Goal: Transaction & Acquisition: Subscribe to service/newsletter

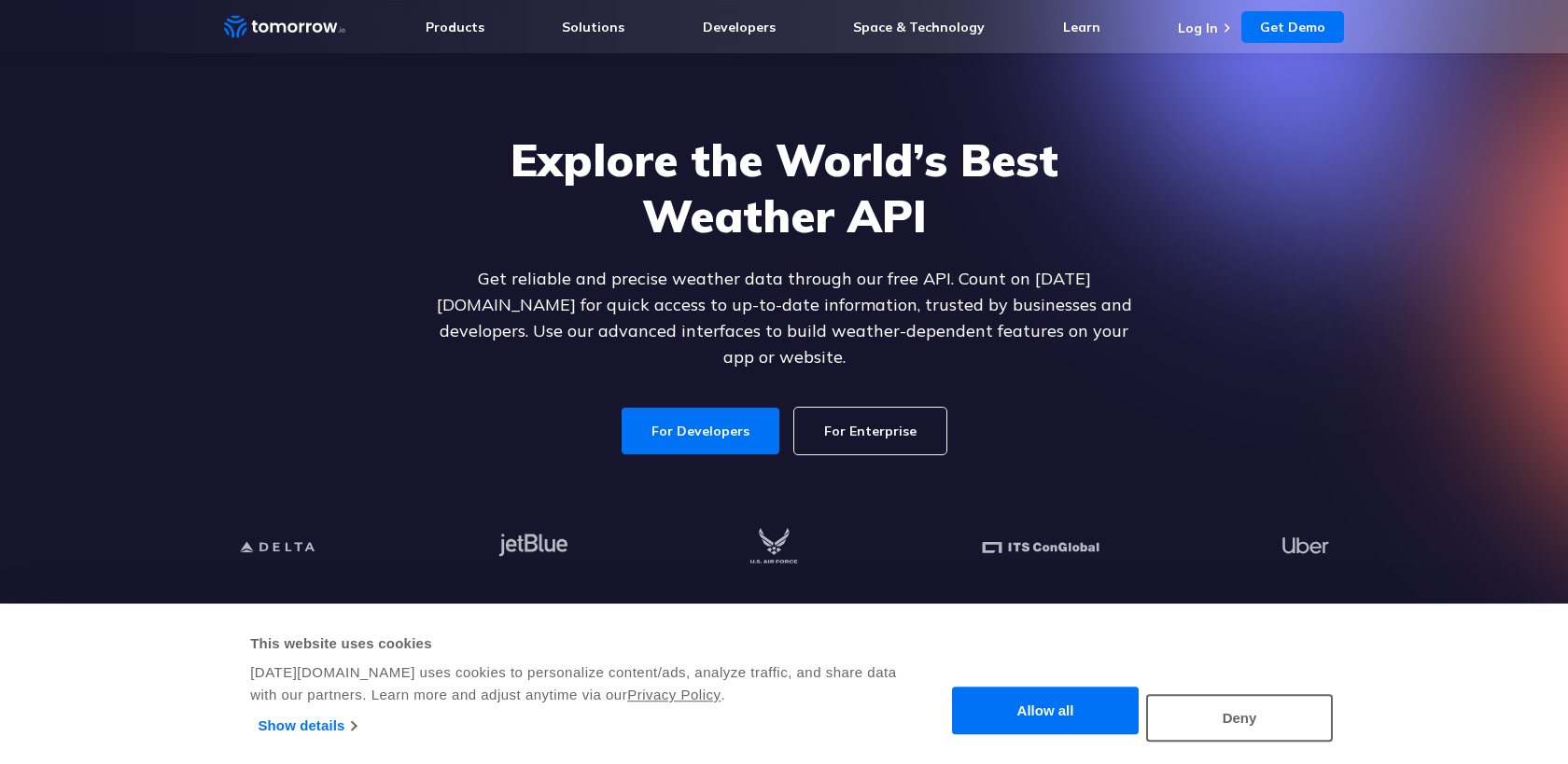
scroll to position [77, 0]
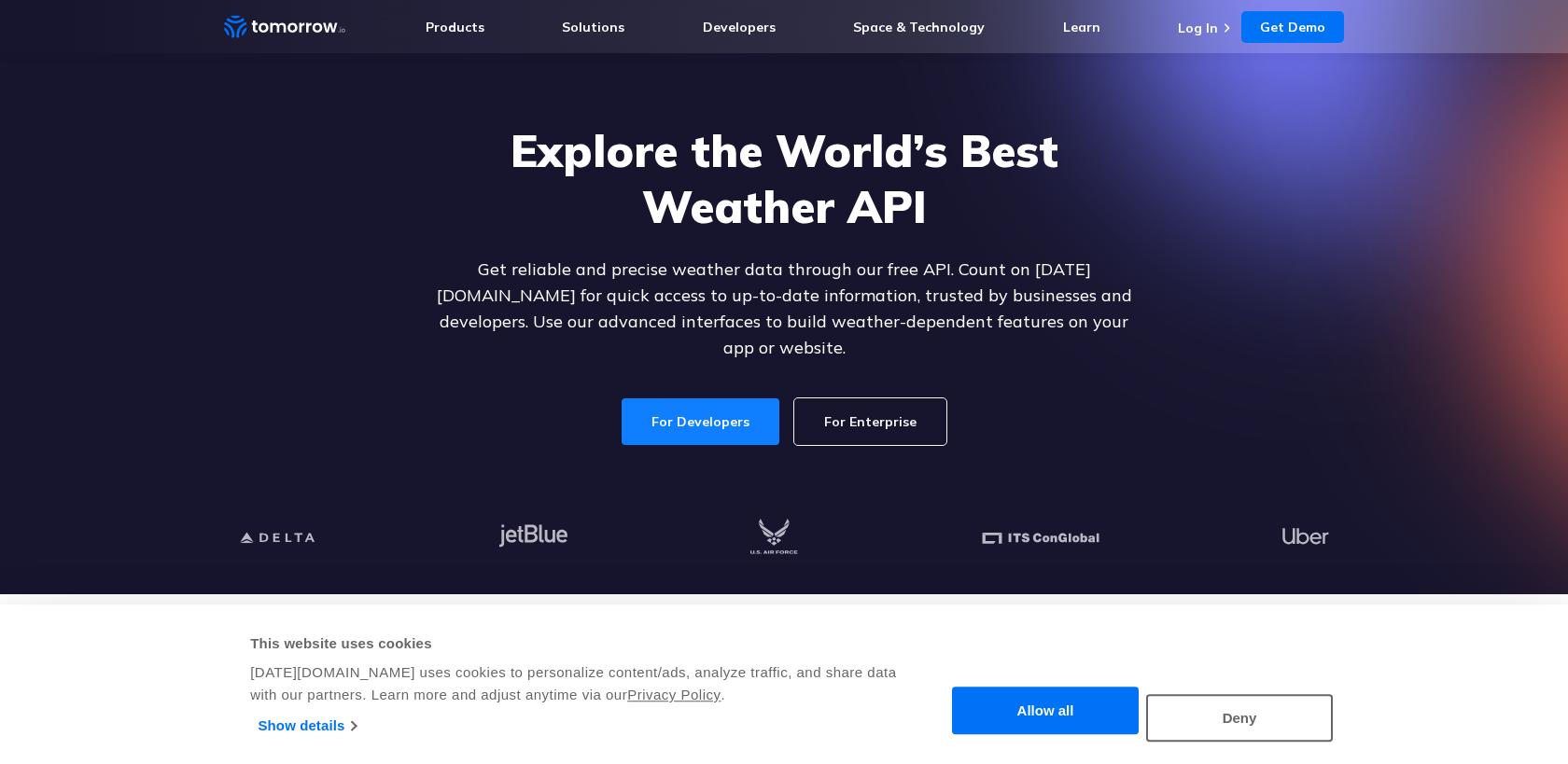
click at [710, 400] on link "For Developers" at bounding box center [700, 422] width 158 height 46
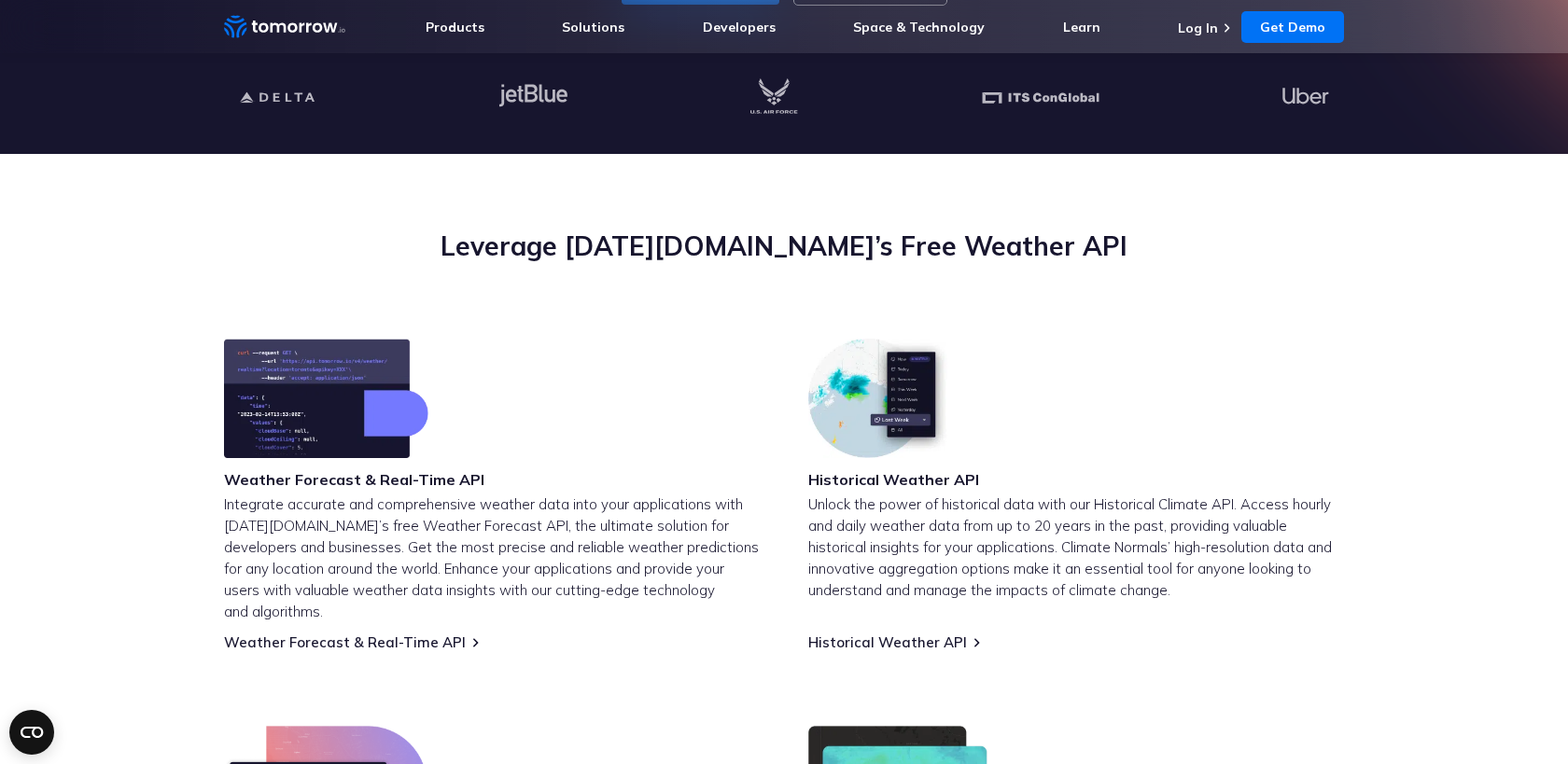
scroll to position [629, 0]
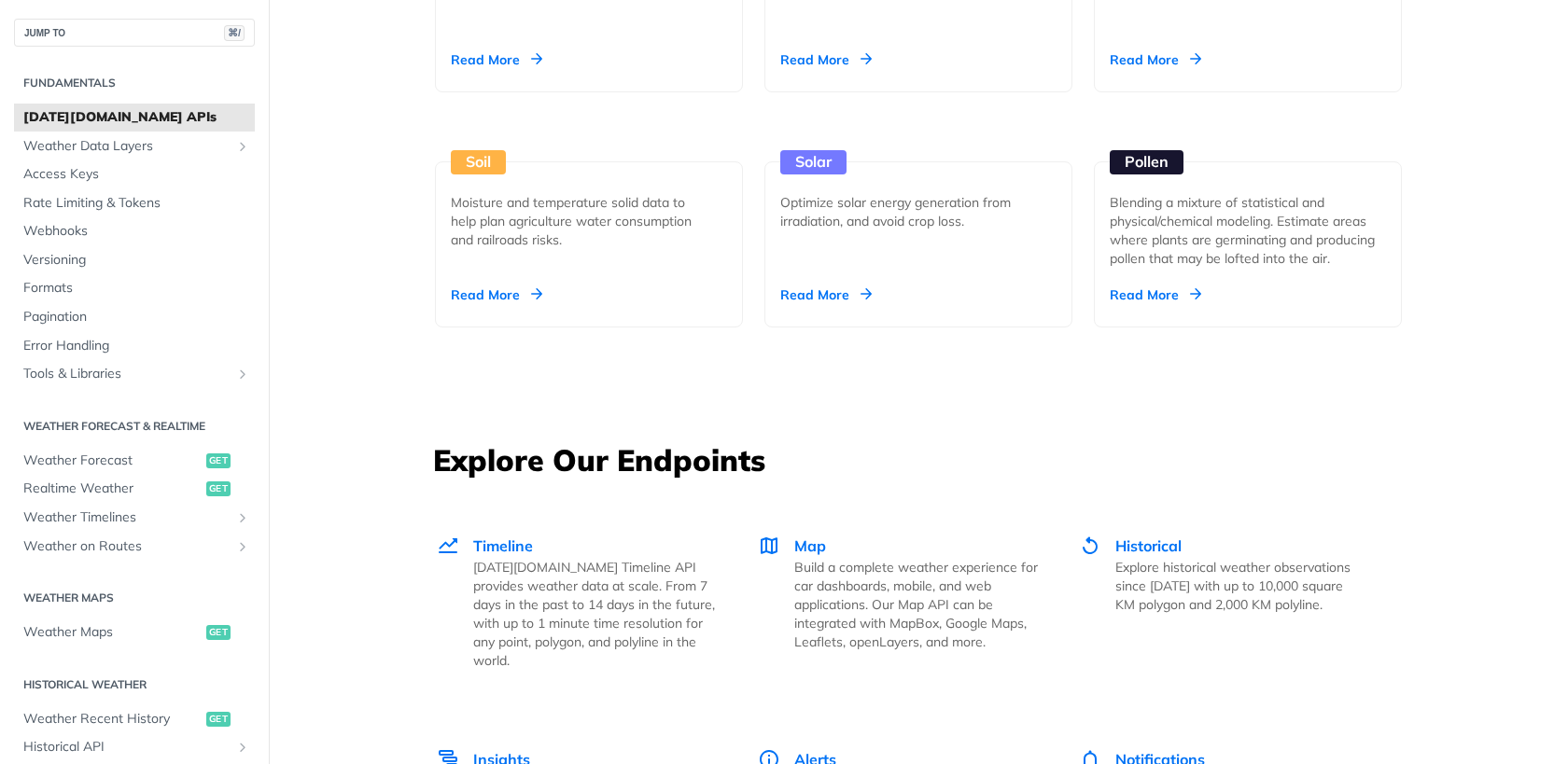
scroll to position [2167, 0]
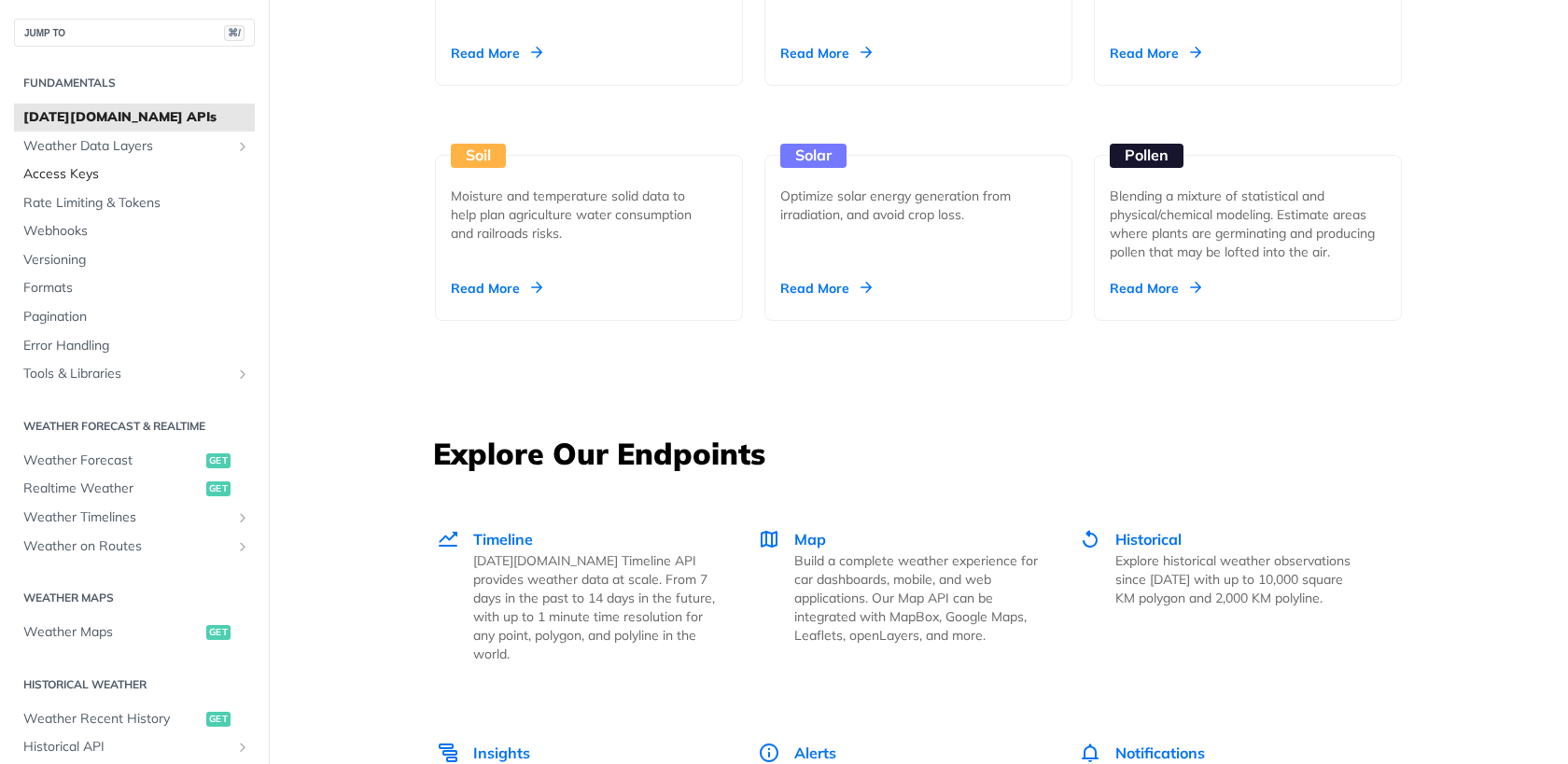
click at [66, 166] on span "Access Keys" at bounding box center [137, 174] width 227 height 18
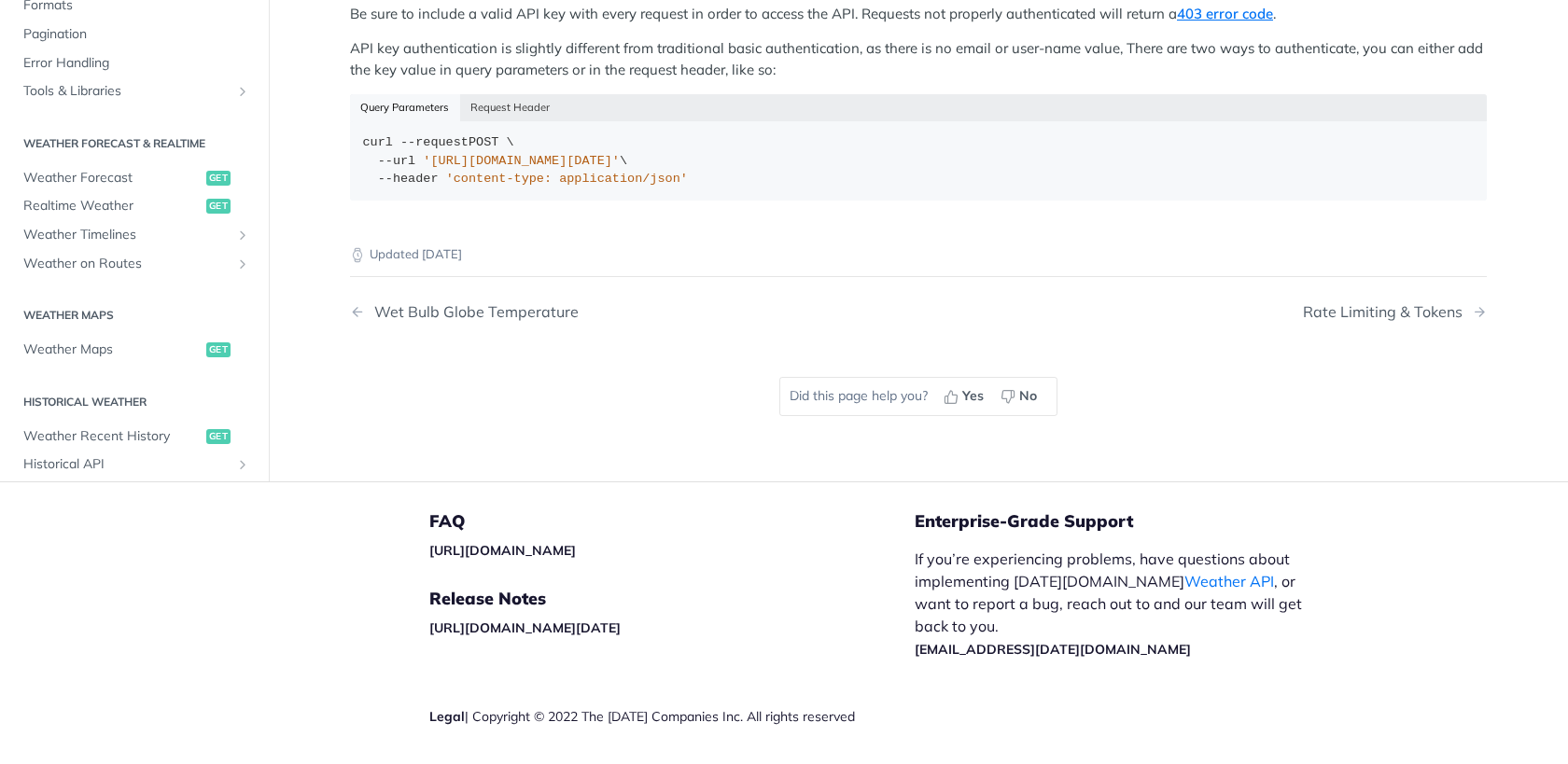
scroll to position [500, 0]
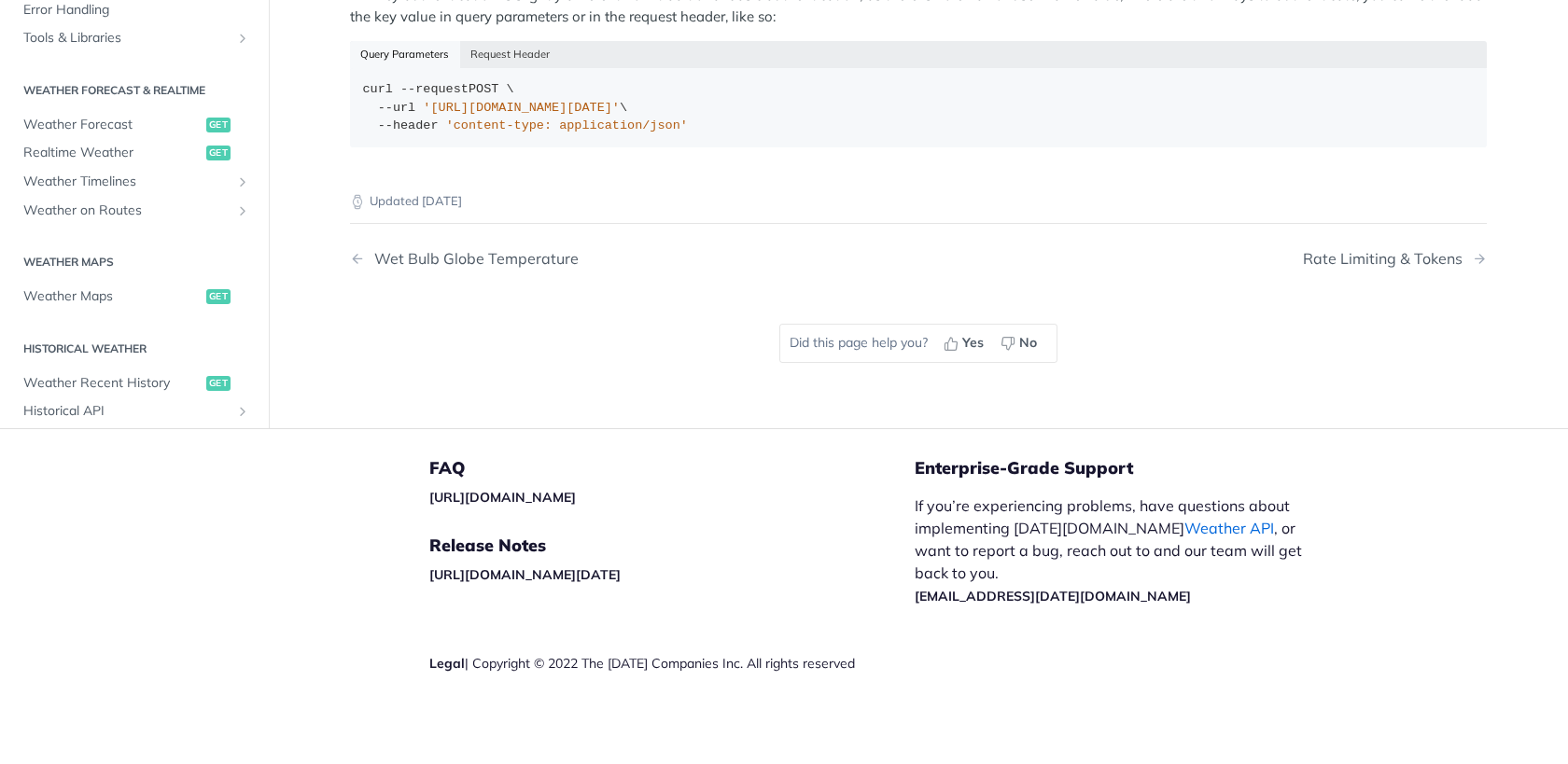
click at [1184, 528] on link "Weather API" at bounding box center [1229, 528] width 90 height 18
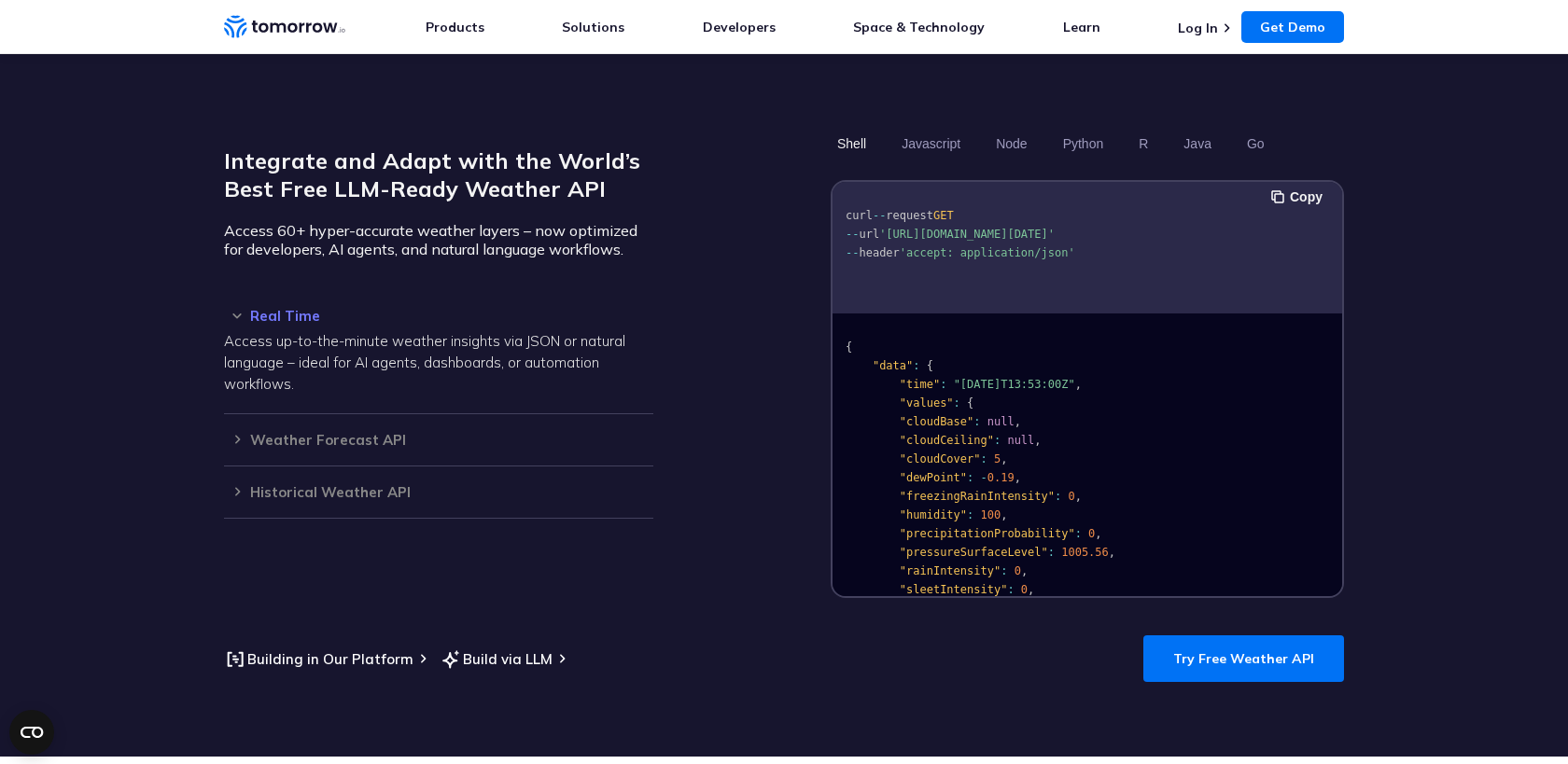
scroll to position [1559, 0]
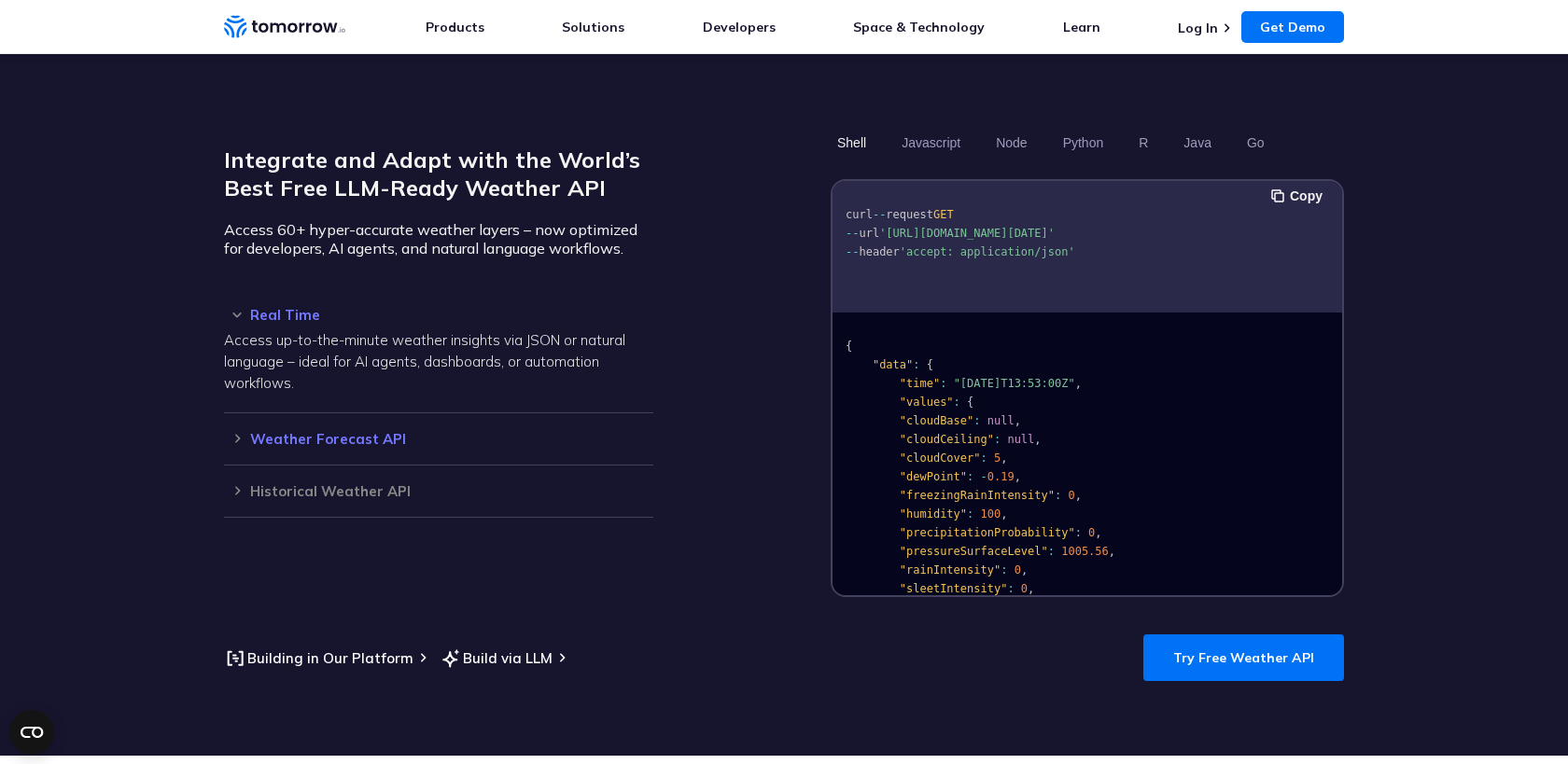
click at [238, 432] on h3 "Weather Forecast API" at bounding box center [438, 439] width 429 height 14
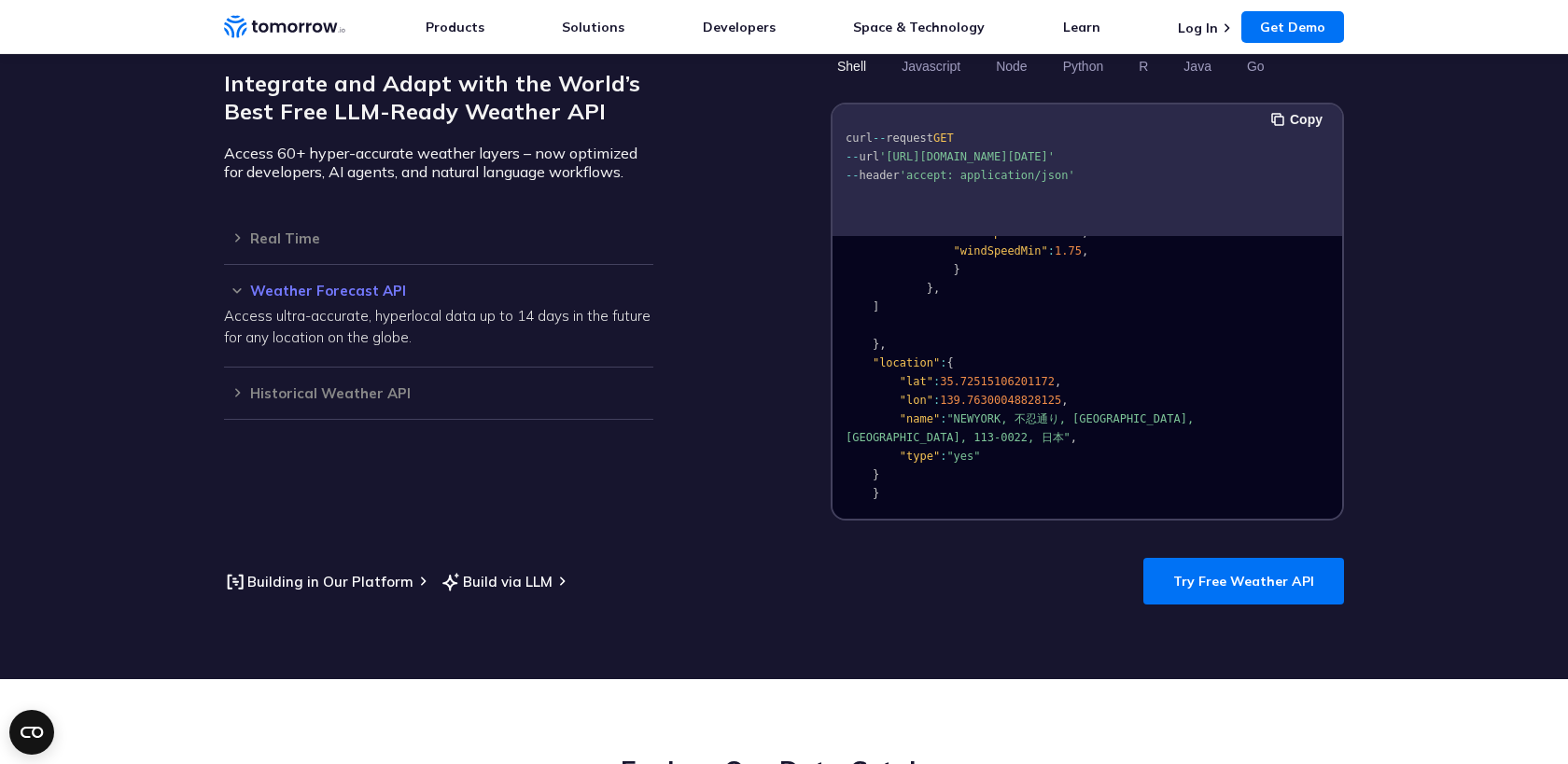
scroll to position [1632, 0]
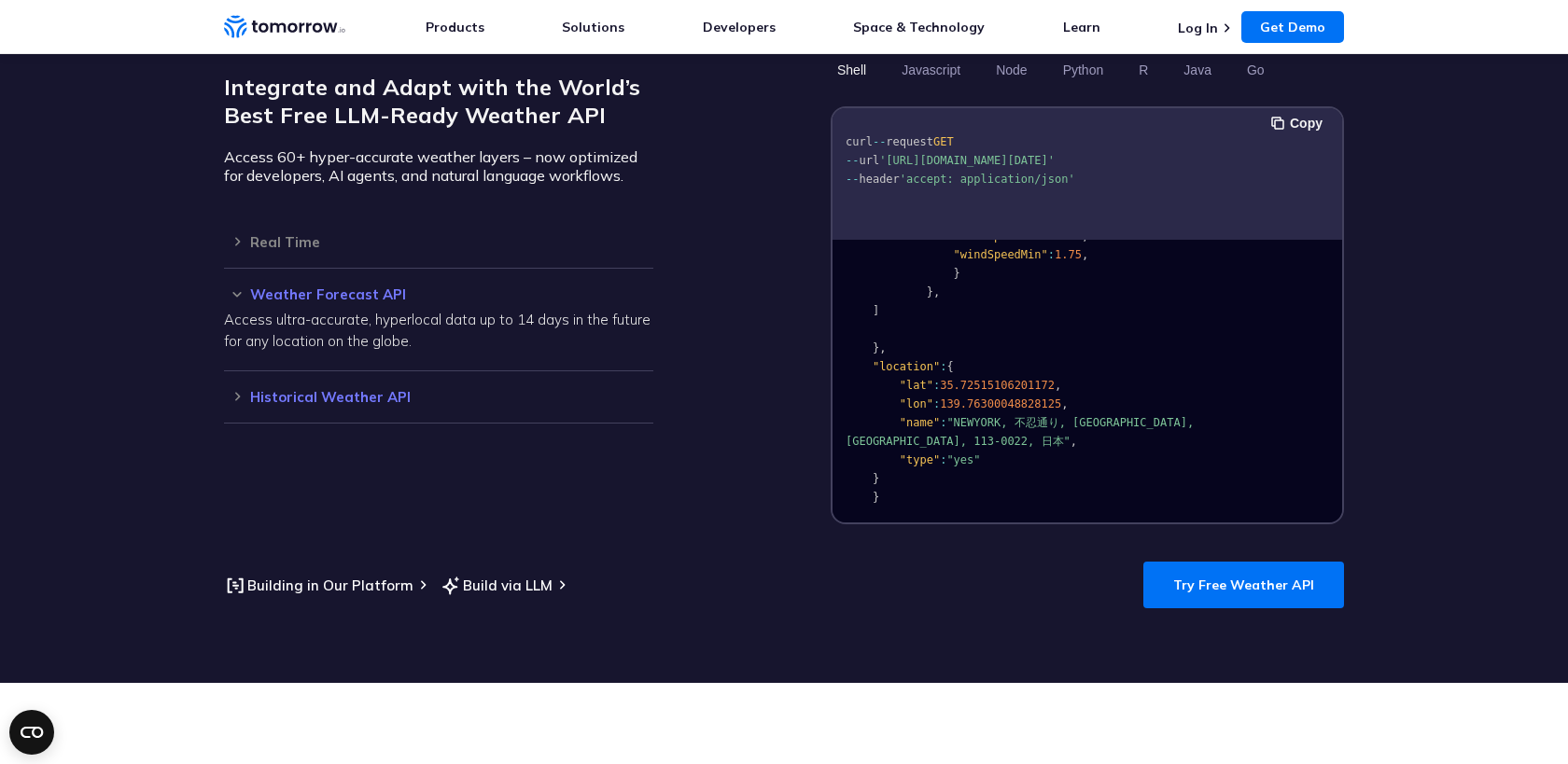
click at [236, 390] on h3 "Historical Weather API" at bounding box center [438, 397] width 429 height 14
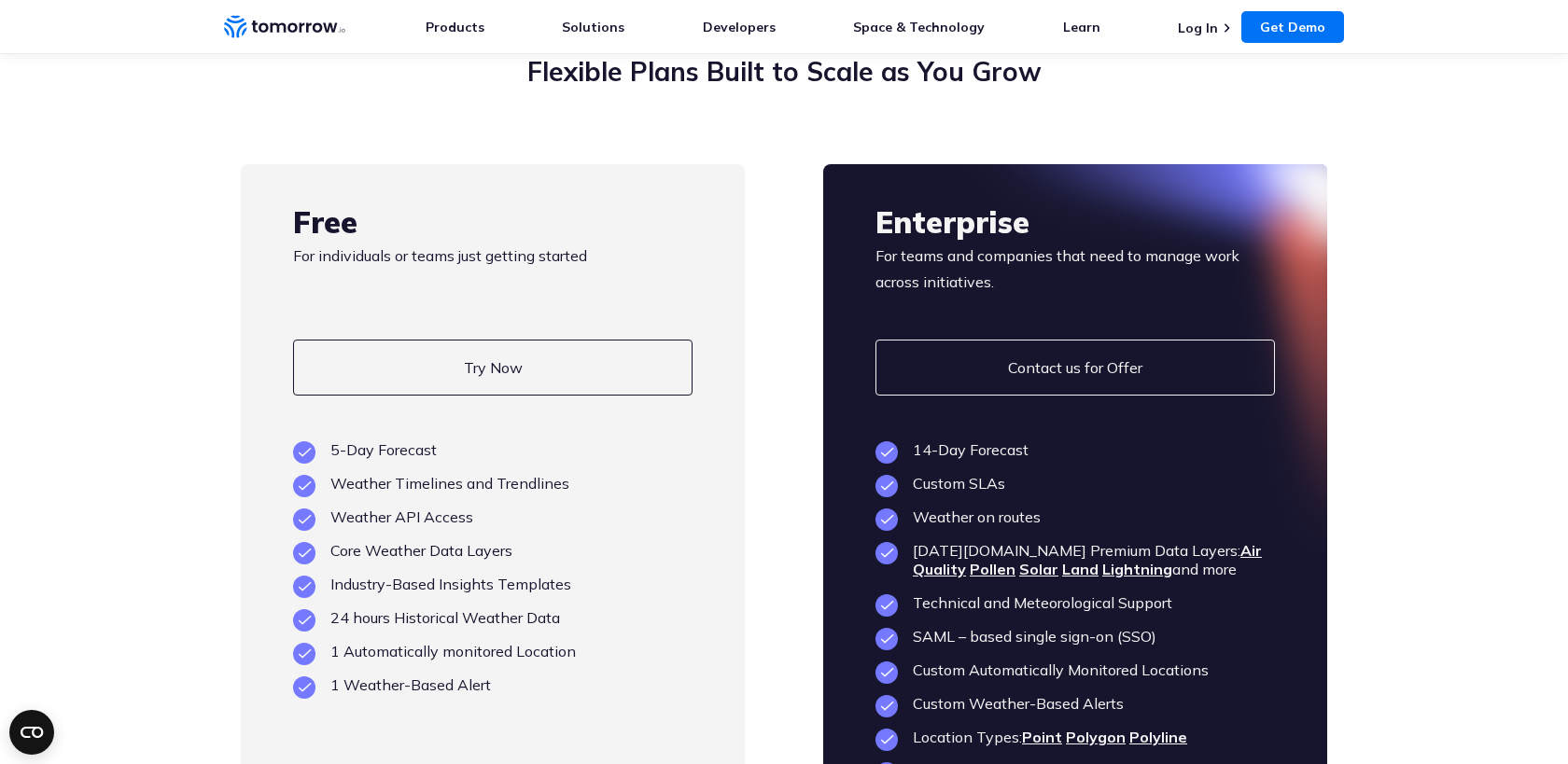
scroll to position [4325, 0]
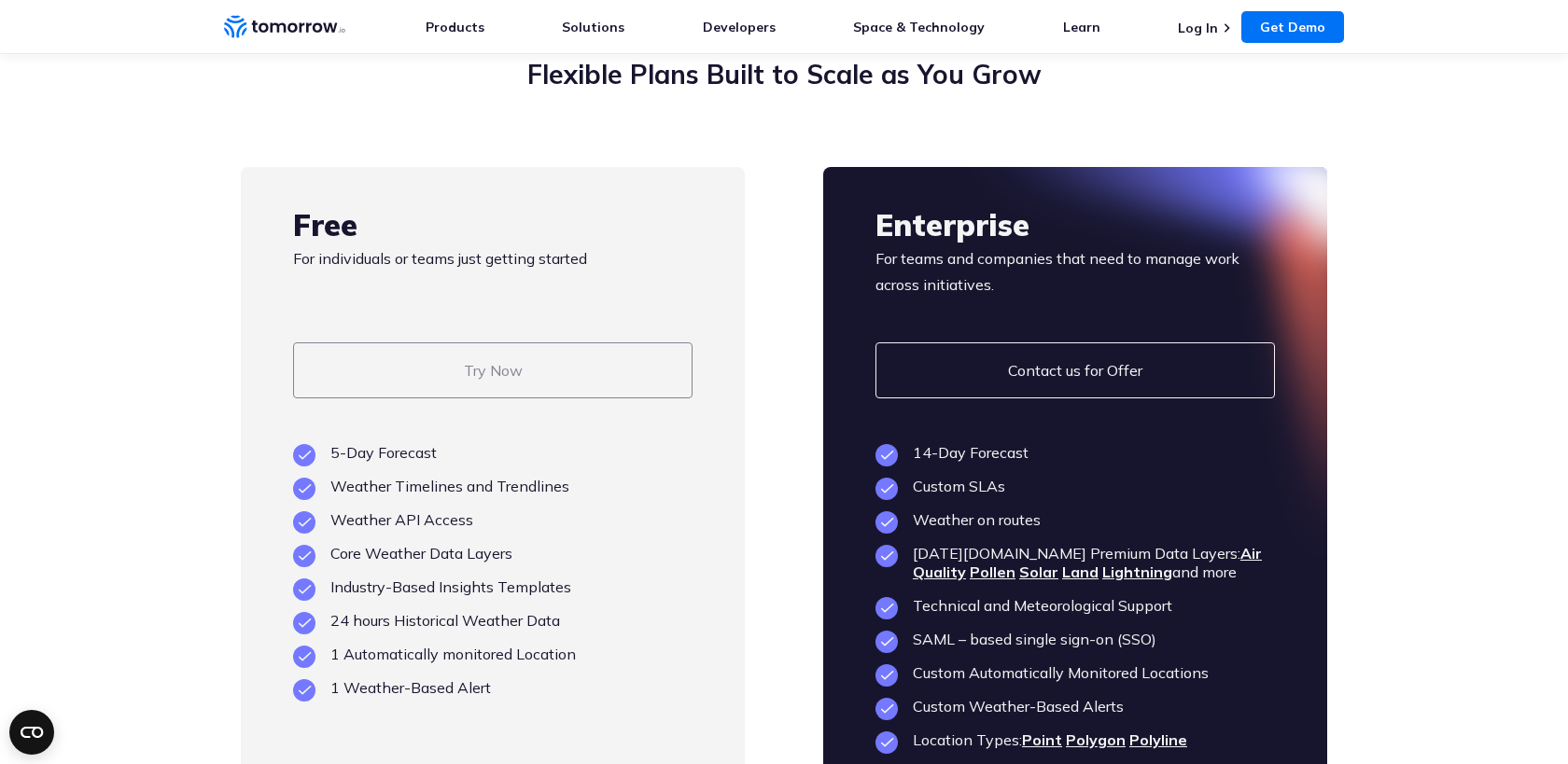
click at [394, 343] on link "Try Now" at bounding box center [493, 371] width 400 height 56
